Goal: Information Seeking & Learning: Learn about a topic

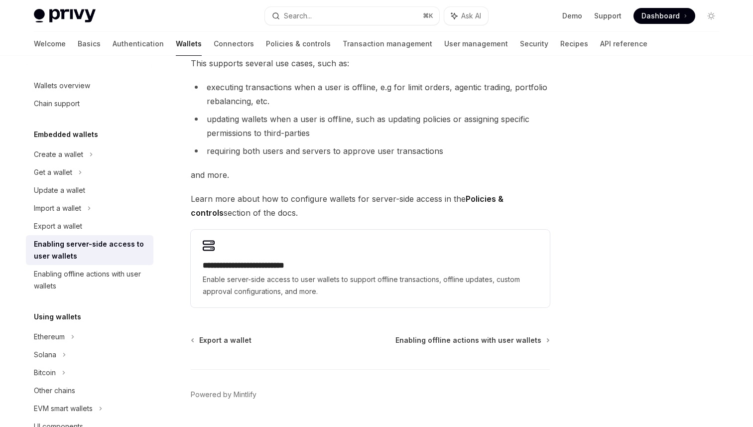
scroll to position [135, 0]
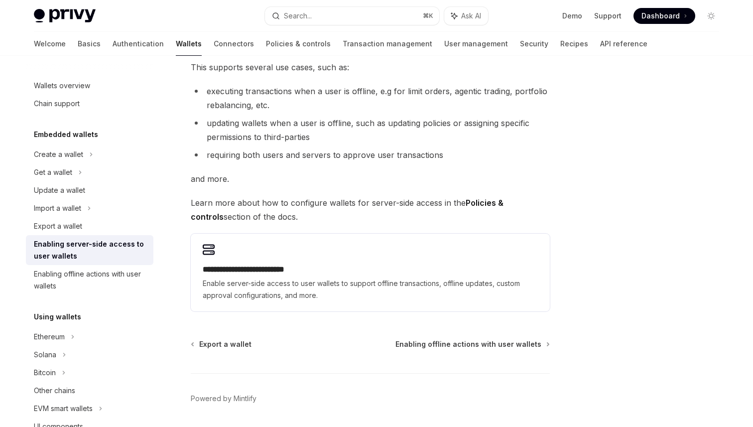
click at [327, 207] on span "Learn more about how to configure wallets for server-side access in the Policie…" at bounding box center [370, 210] width 359 height 28
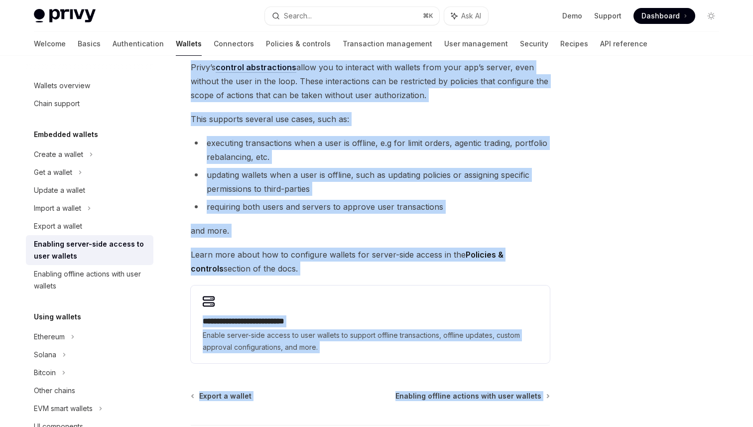
scroll to position [167, 0]
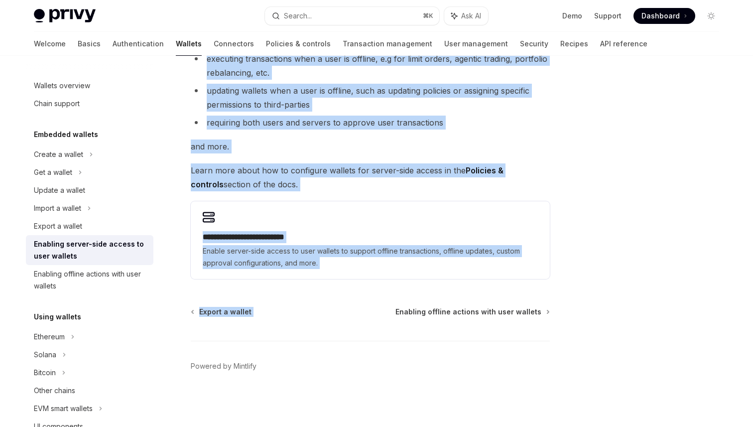
drag, startPoint x: 190, startPoint y: 81, endPoint x: 389, endPoint y: 283, distance: 283.3
click at [389, 283] on div "**********" at bounding box center [277, 167] width 550 height 519
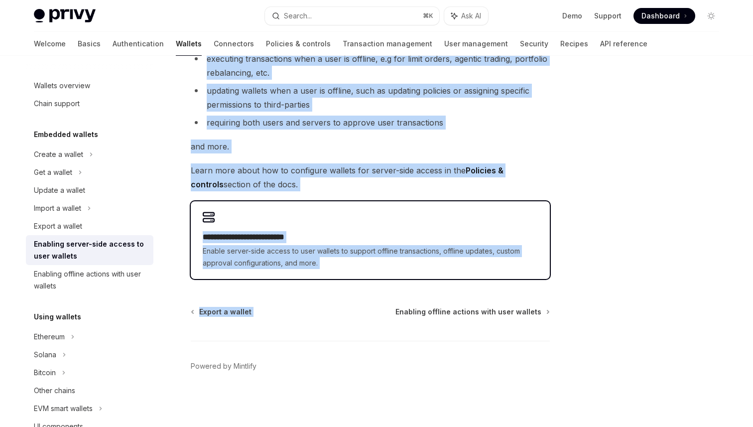
click at [301, 246] on span "Enable server-side access to user wallets to support offline transactions, offl…" at bounding box center [370, 257] width 335 height 24
type textarea "*"
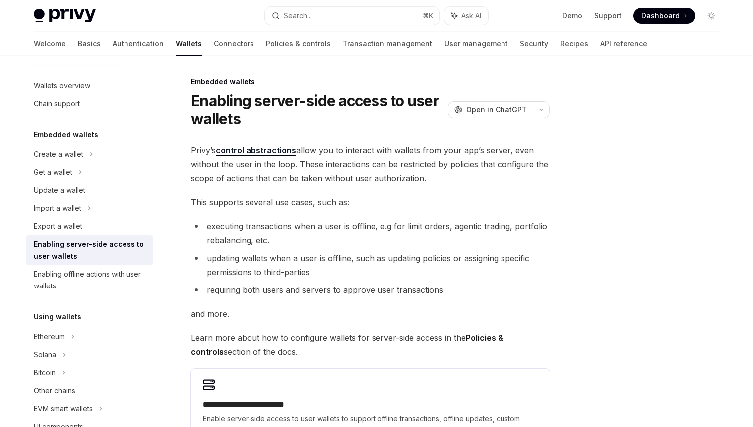
click at [220, 209] on div "**********" at bounding box center [370, 295] width 359 height 303
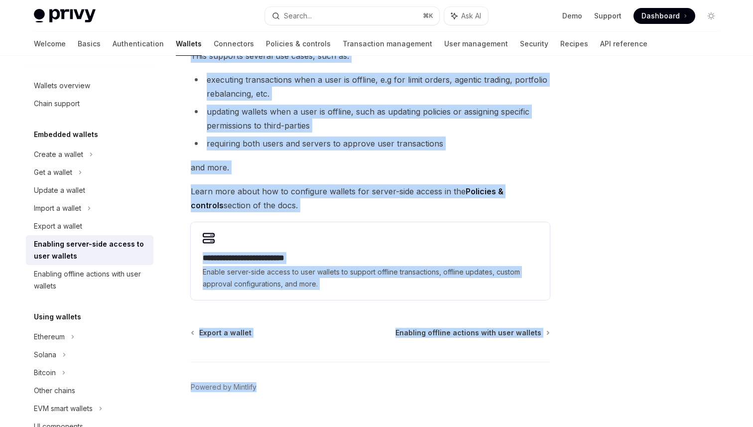
scroll to position [167, 0]
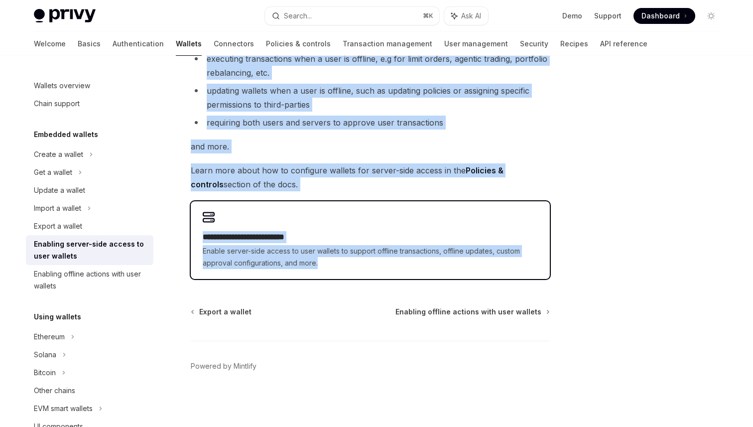
drag, startPoint x: 189, startPoint y: 82, endPoint x: 380, endPoint y: 275, distance: 270.9
click at [380, 275] on div "**********" at bounding box center [277, 167] width 550 height 519
copy div "**********"
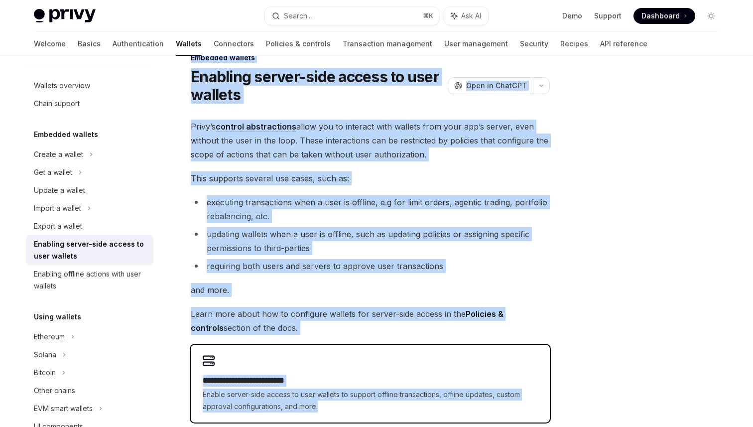
scroll to position [0, 0]
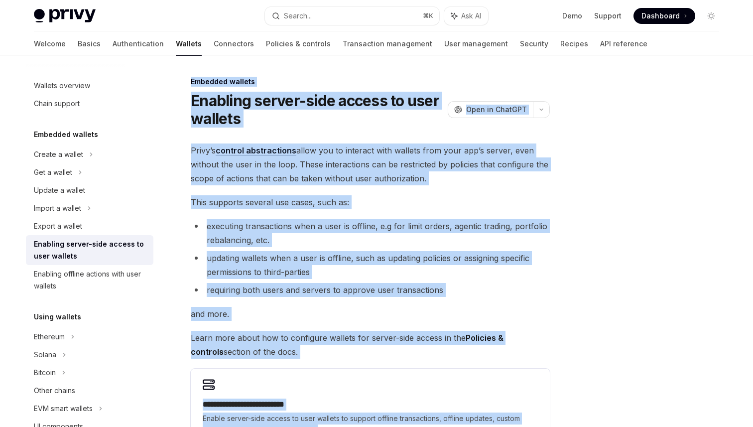
click at [335, 292] on li "requiring both users and servers to approve user transactions" at bounding box center [370, 290] width 359 height 14
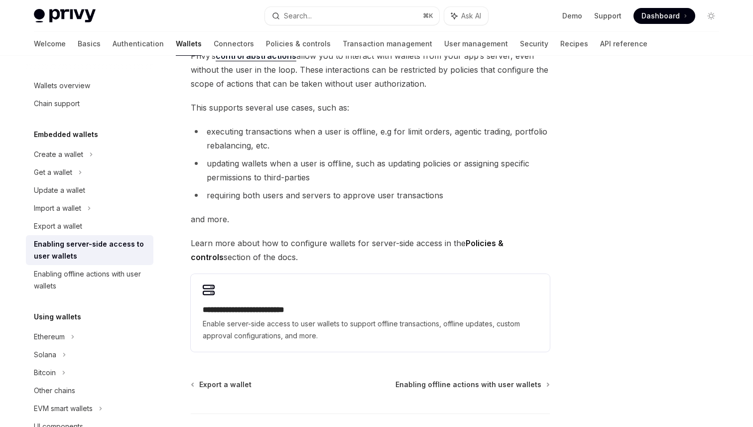
scroll to position [98, 0]
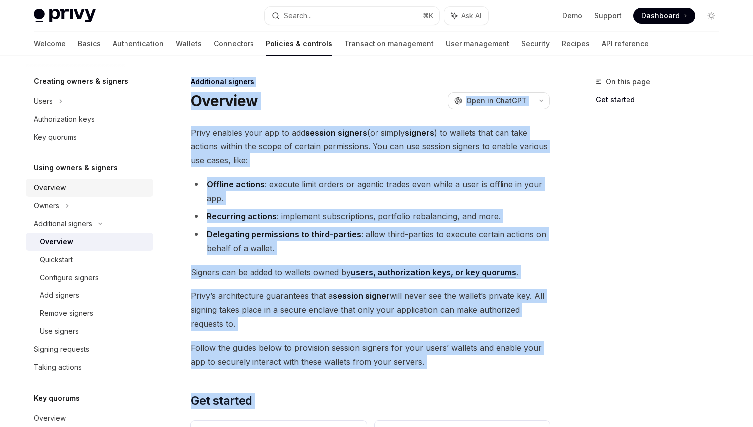
click at [77, 182] on div "Overview" at bounding box center [91, 188] width 114 height 12
type textarea "*"
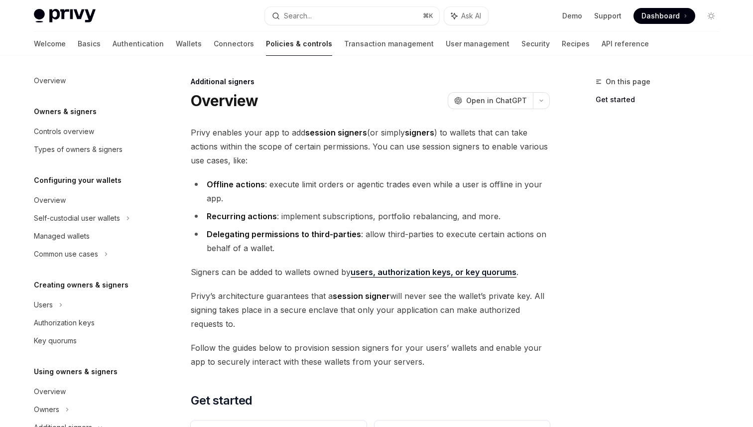
scroll to position [204, 0]
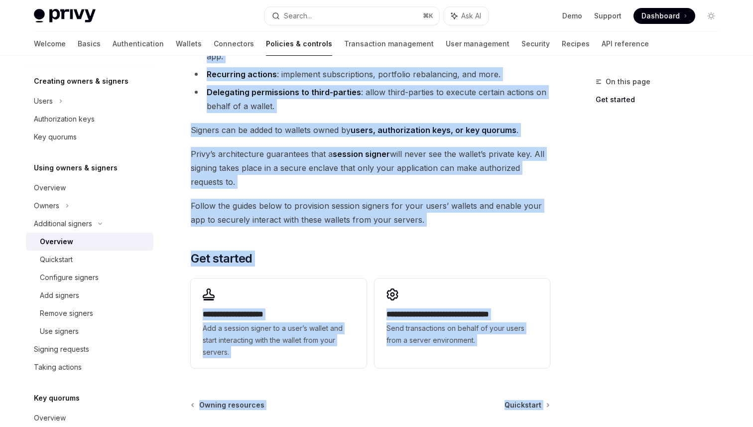
scroll to position [187, 0]
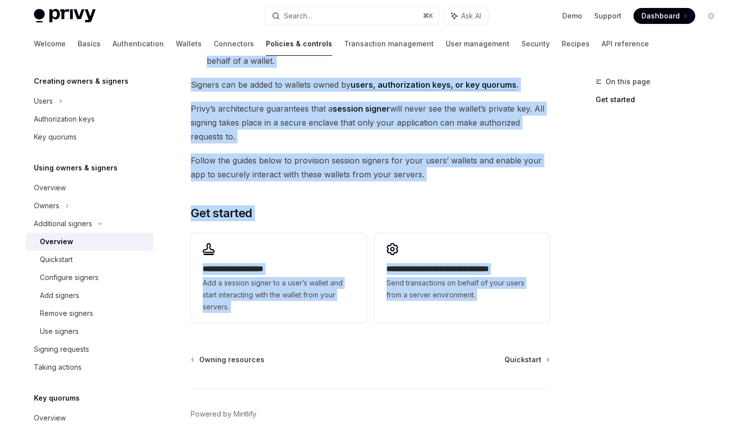
drag, startPoint x: 193, startPoint y: 81, endPoint x: 334, endPoint y: 328, distance: 284.1
click at [334, 328] on div "**********" at bounding box center [277, 181] width 550 height 586
copy div "Loremipsum dolorsi Ametcons AdipIS Elit se DoeiUSM TempOR Inci ut LaboREE Dolor…"
click at [363, 203] on div "**********" at bounding box center [370, 132] width 359 height 389
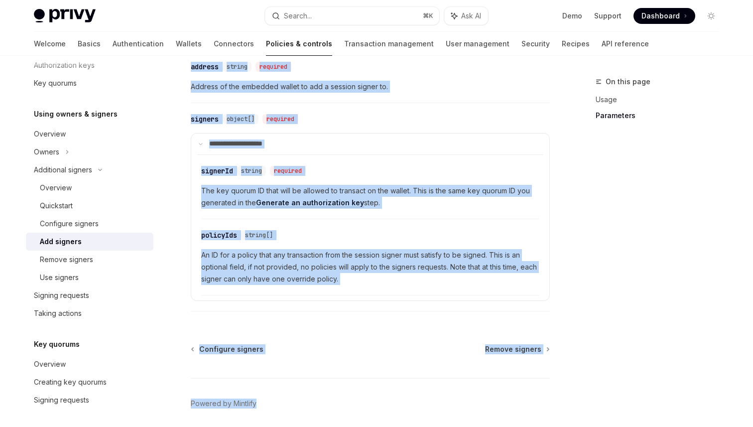
scroll to position [430, 0]
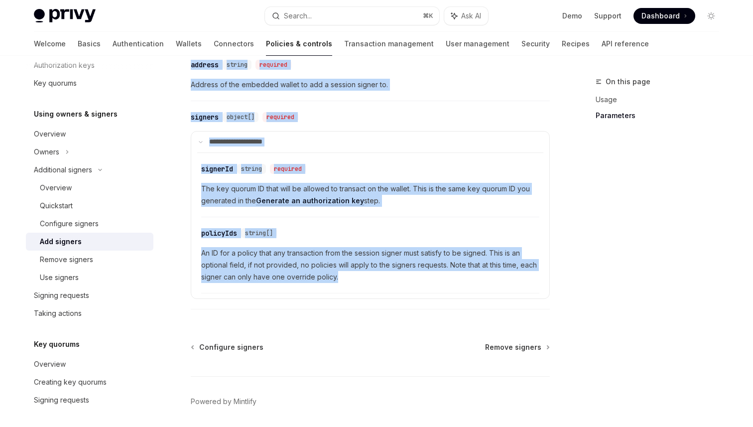
drag, startPoint x: 191, startPoint y: 80, endPoint x: 487, endPoint y: 312, distance: 376.2
click at [487, 312] on div "Additional signers Add signers OpenAI Open in ChatGPT OpenAI Open in ChatGPT To…" at bounding box center [277, 54] width 550 height 816
copy div "Additional signers Add signers OpenAI Open in ChatGPT OpenAI Open in ChatGPT To…"
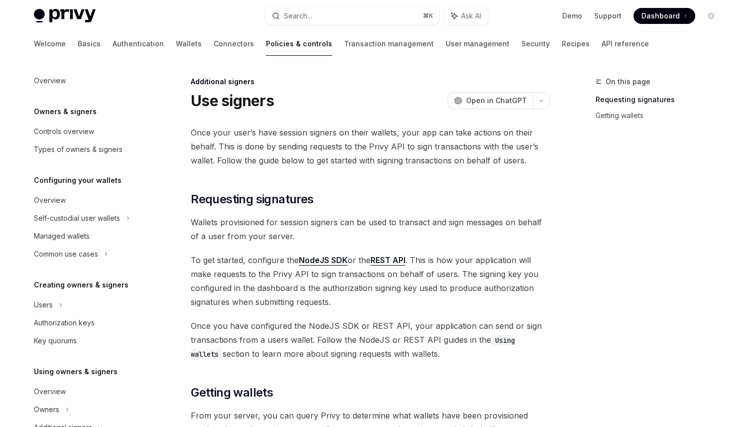
scroll to position [293, 0]
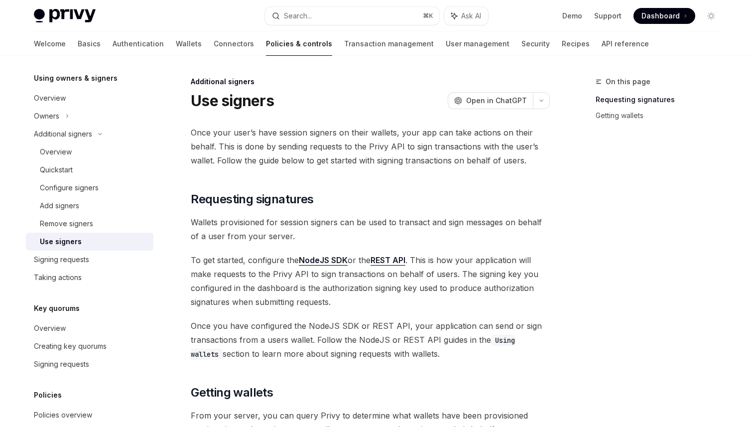
drag, startPoint x: 193, startPoint y: 81, endPoint x: 360, endPoint y: 212, distance: 211.8
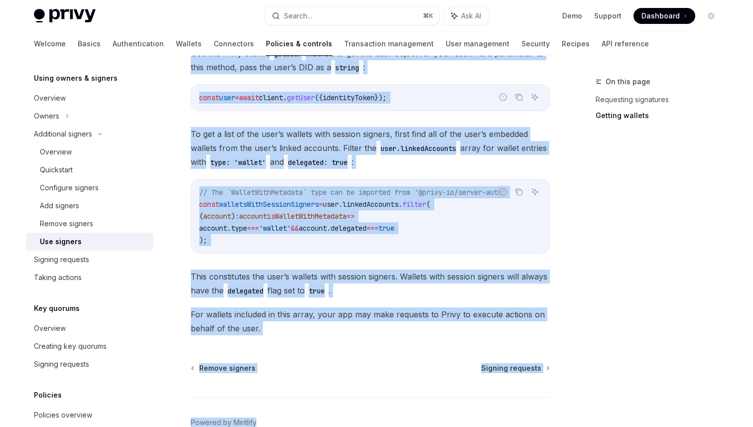
scroll to position [492, 0]
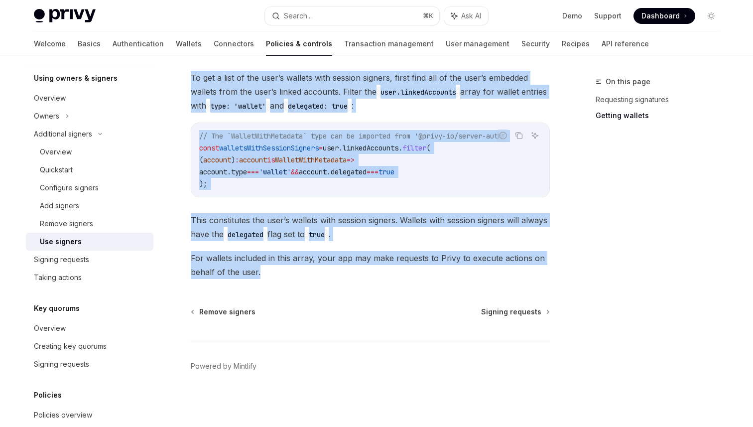
drag, startPoint x: 192, startPoint y: 81, endPoint x: 459, endPoint y: 273, distance: 329.5
click at [459, 273] on div "Additional signers Use signers OpenAI Open in ChatGPT OpenAI Open in ChatGPT On…" at bounding box center [277, 5] width 550 height 844
copy div "Additional signers Use signers OpenAI Open in ChatGPT OpenAI Open in ChatGPT On…"
